Goal: Check status: Check status

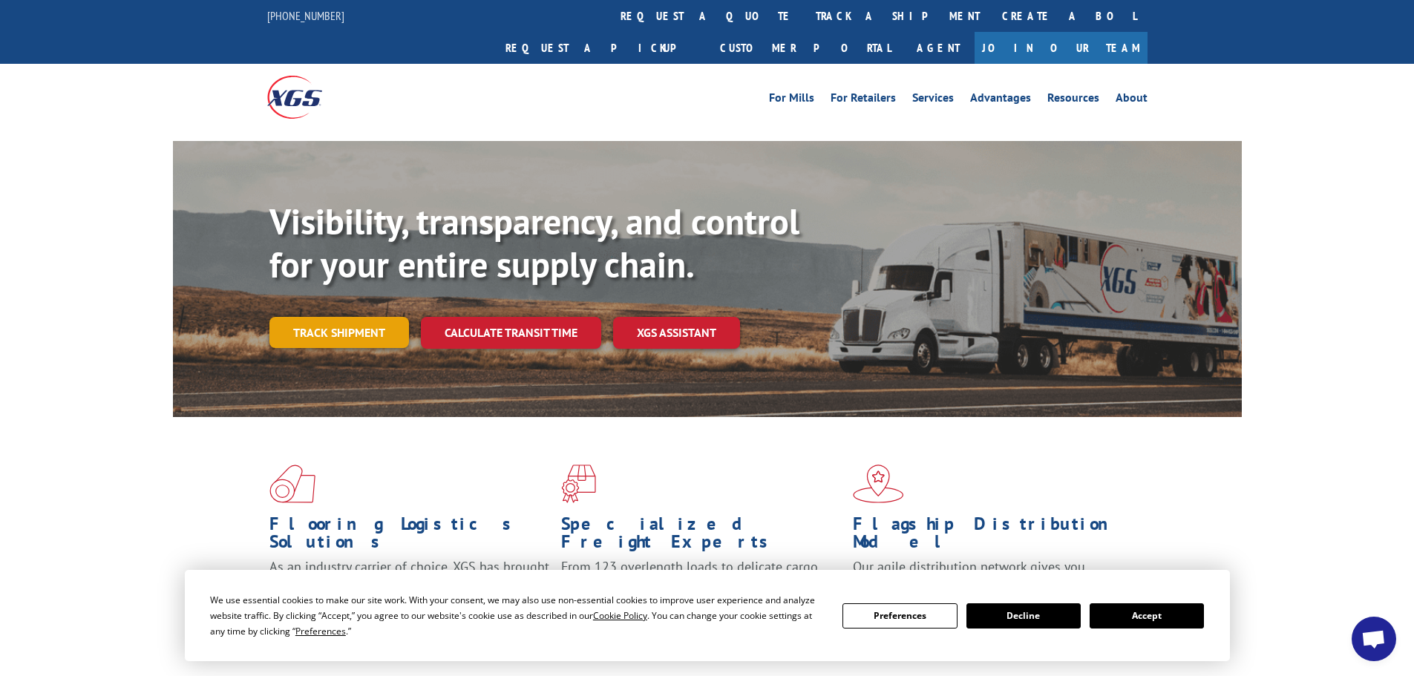
click at [348, 317] on link "Track shipment" at bounding box center [339, 332] width 140 height 31
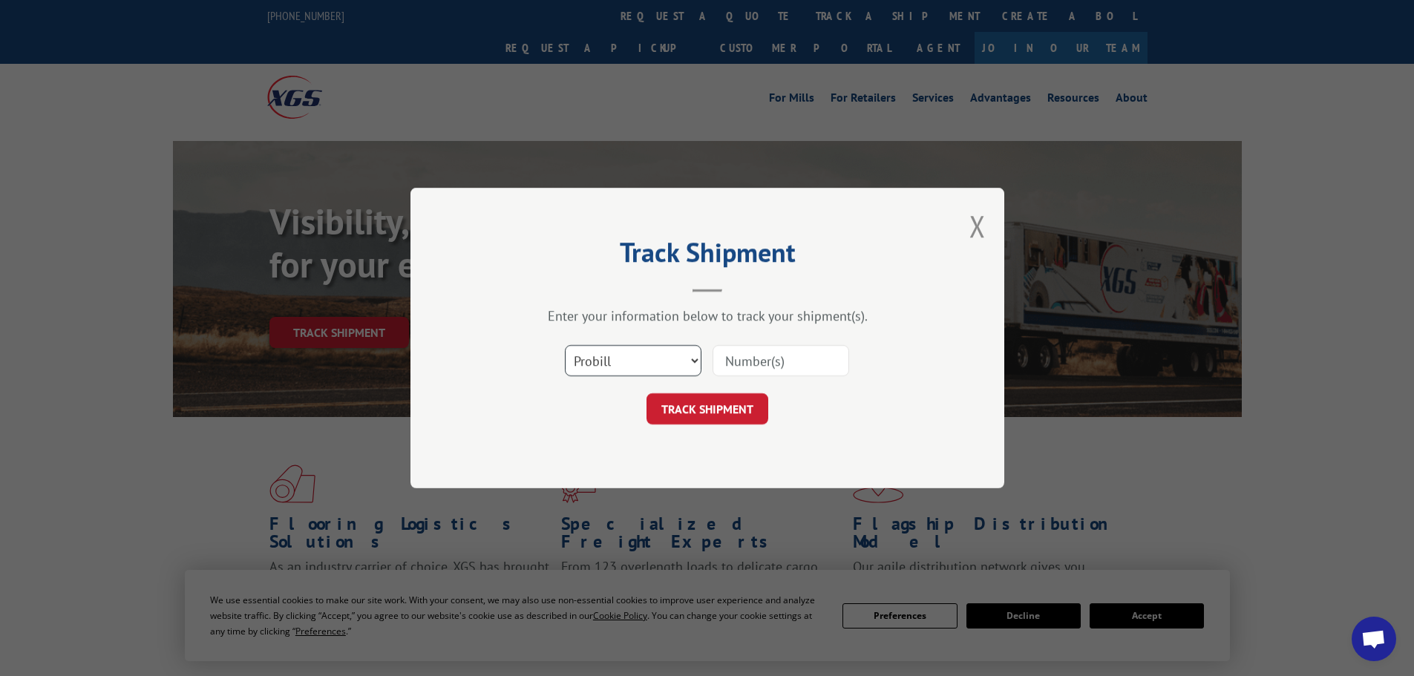
click at [579, 358] on select "Select category... Probill BOL PO" at bounding box center [633, 360] width 137 height 31
select select "po"
click at [565, 345] on select "Select category... Probill BOL PO" at bounding box center [633, 360] width 137 height 31
click at [719, 363] on input at bounding box center [780, 360] width 137 height 31
paste input "13503293"
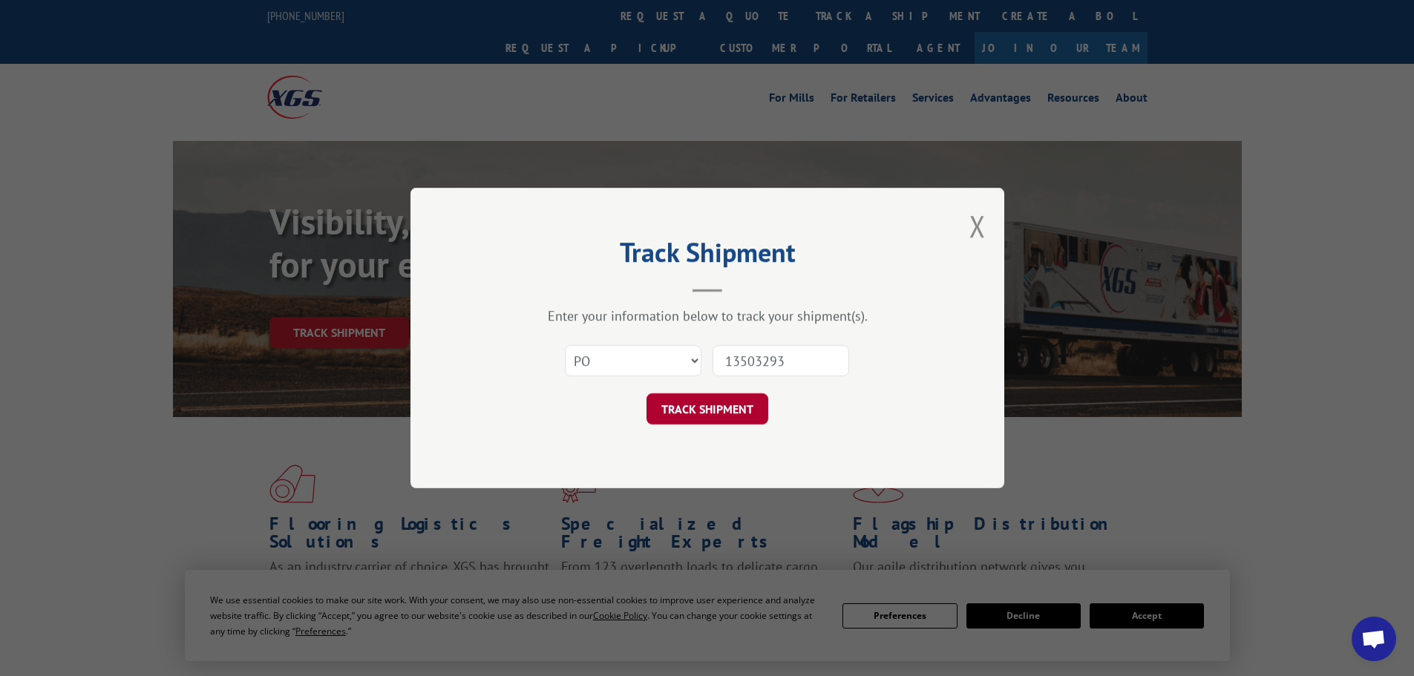
click at [749, 400] on button "TRACK SHIPMENT" at bounding box center [707, 408] width 122 height 31
click at [714, 358] on input "13503293" at bounding box center [780, 360] width 137 height 31
type input "13503293"
click at [715, 410] on button "TRACK SHIPMENT" at bounding box center [707, 408] width 122 height 31
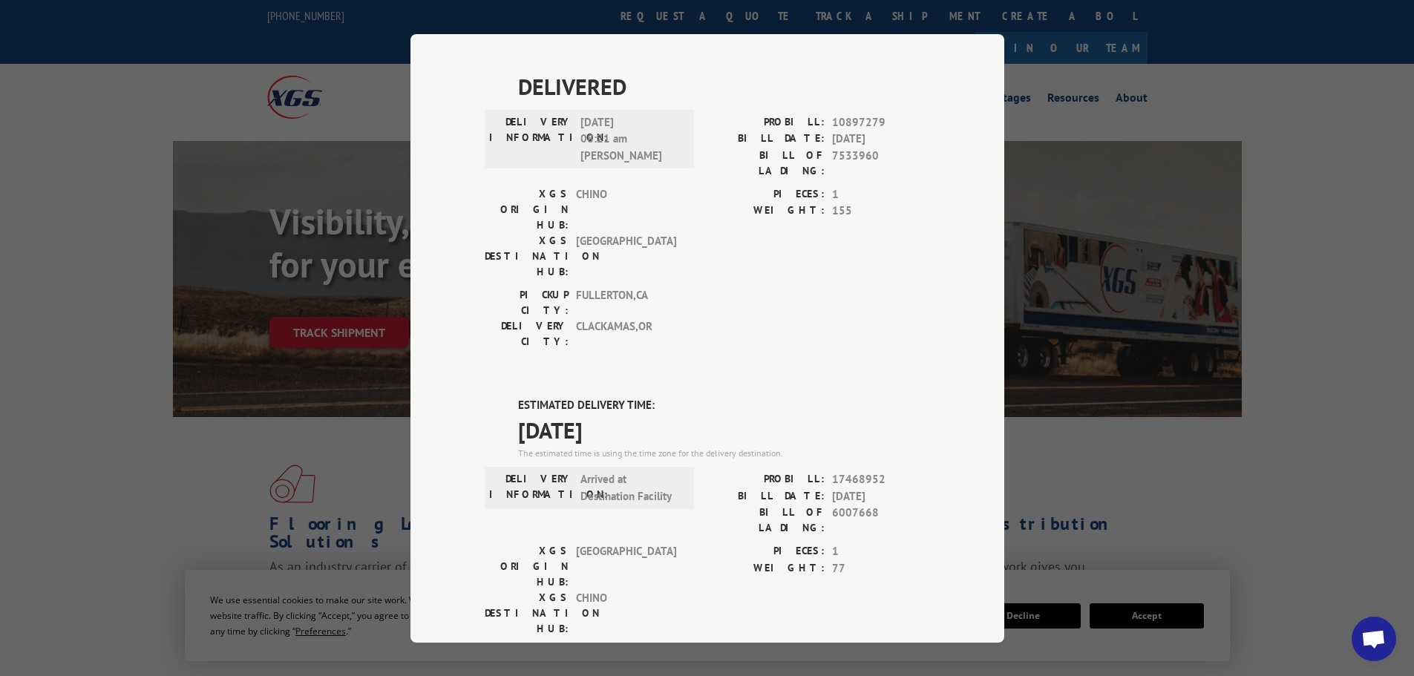
scroll to position [785, 0]
